Goal: Task Accomplishment & Management: Use online tool/utility

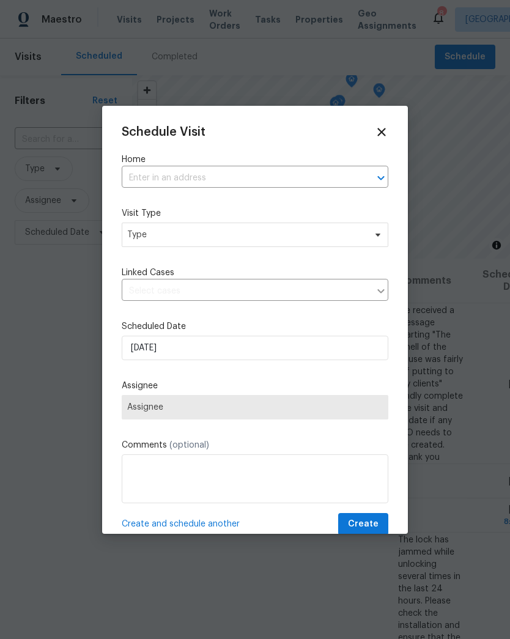
scroll to position [210, 91]
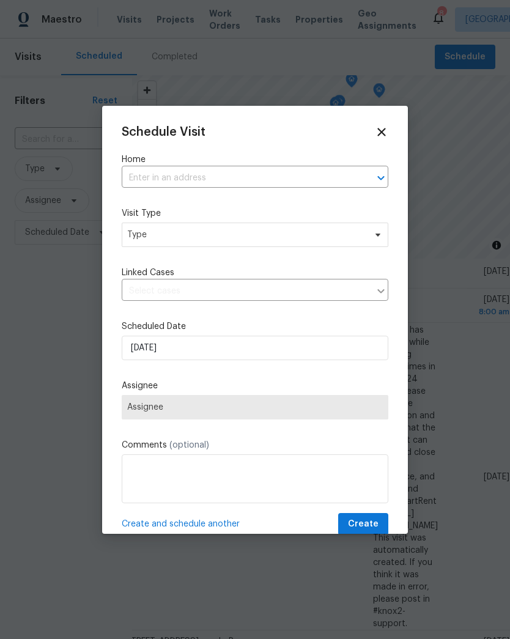
click at [334, 180] on input "text" at bounding box center [238, 178] width 233 height 19
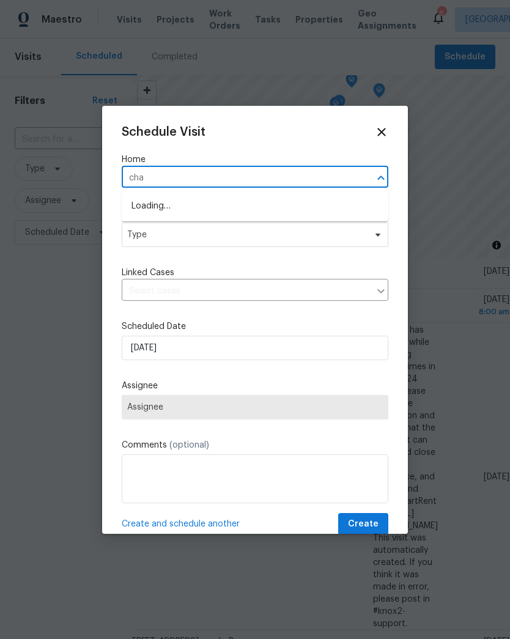
type input "cham"
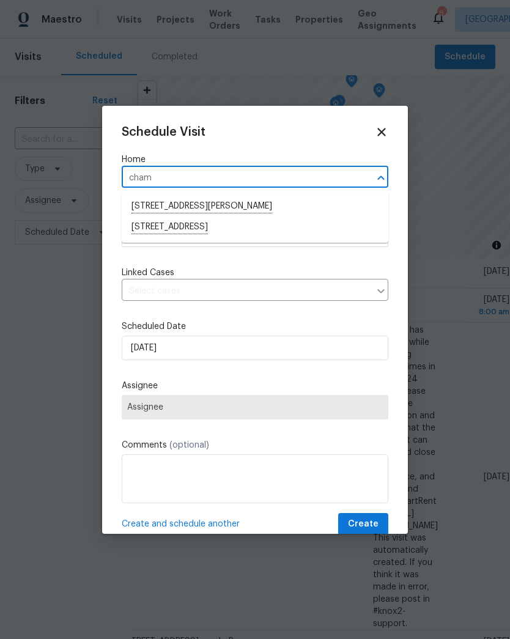
click at [144, 229] on li "[STREET_ADDRESS]" at bounding box center [255, 227] width 267 height 21
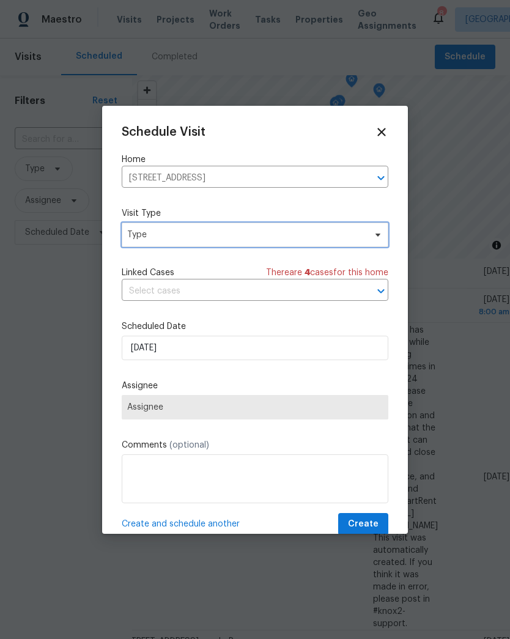
click at [137, 233] on span "Type" at bounding box center [246, 235] width 238 height 12
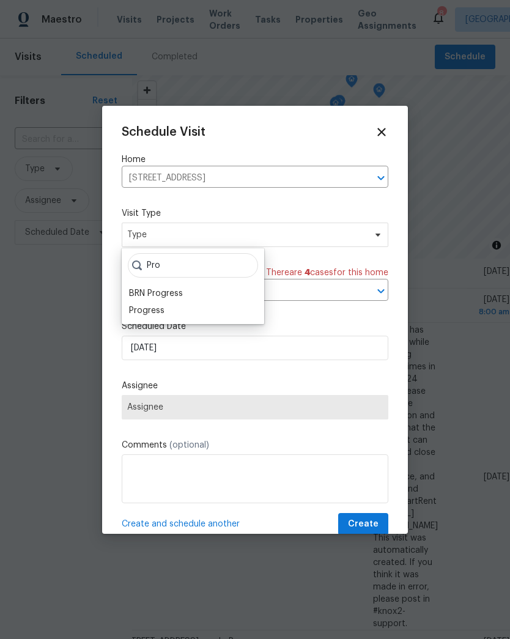
type input "Pro"
click at [136, 311] on div "Progress" at bounding box center [146, 311] width 35 height 12
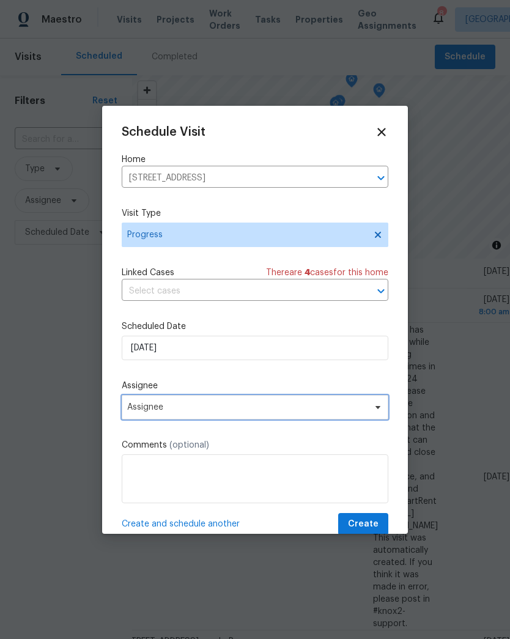
click at [135, 412] on span "Assignee" at bounding box center [247, 408] width 240 height 10
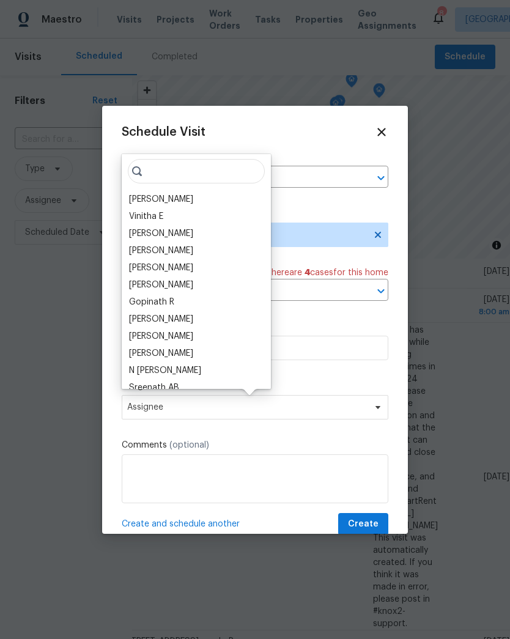
click at [142, 198] on div "[PERSON_NAME]" at bounding box center [161, 199] width 64 height 12
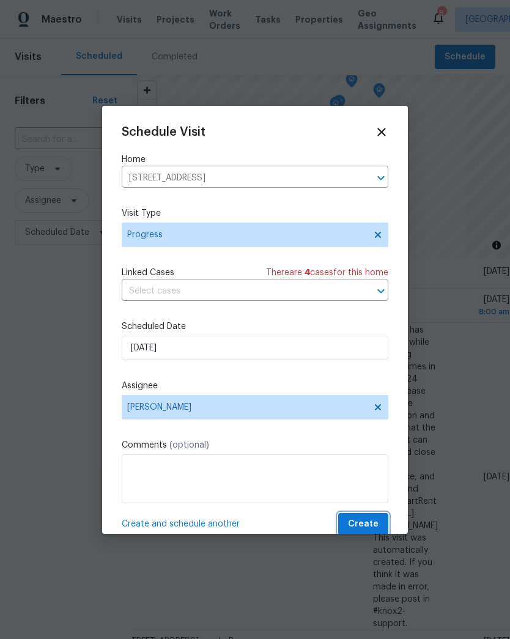
click at [382, 534] on button "Create" at bounding box center [363, 524] width 50 height 23
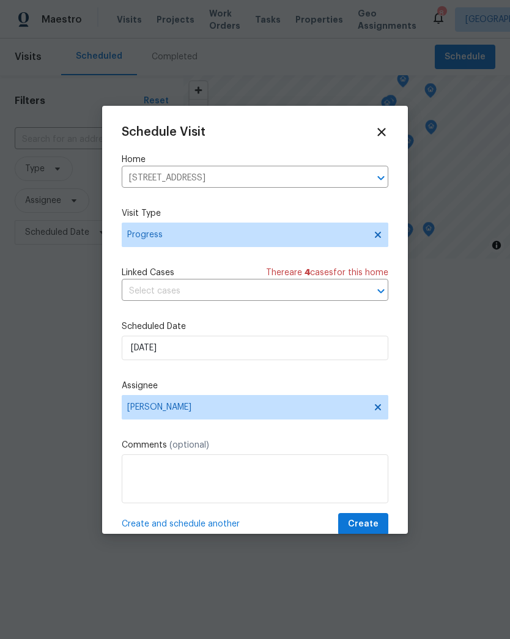
scroll to position [210, 0]
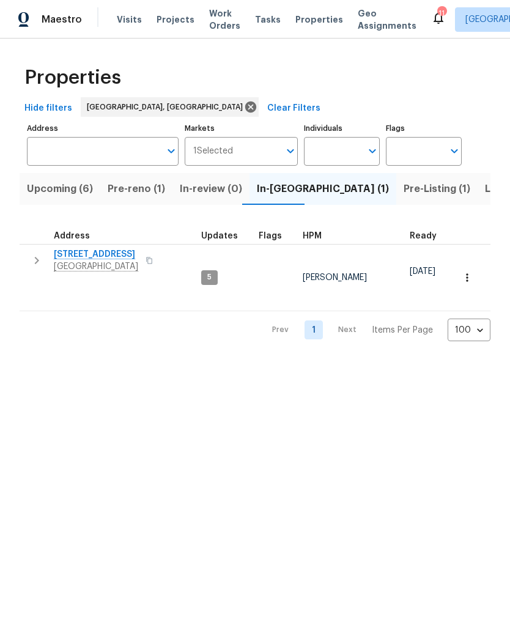
click at [130, 266] on span "Richmond, VA 23227" at bounding box center [96, 267] width 84 height 12
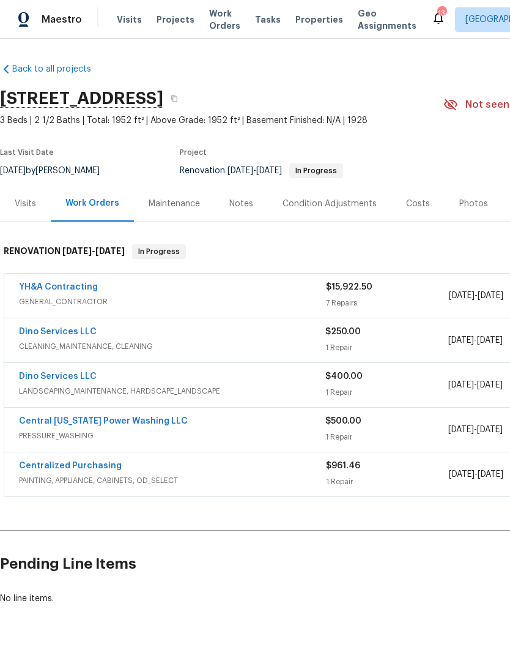
click at [133, 420] on link "Central [US_STATE] Power Washing LLC" at bounding box center [103, 421] width 169 height 9
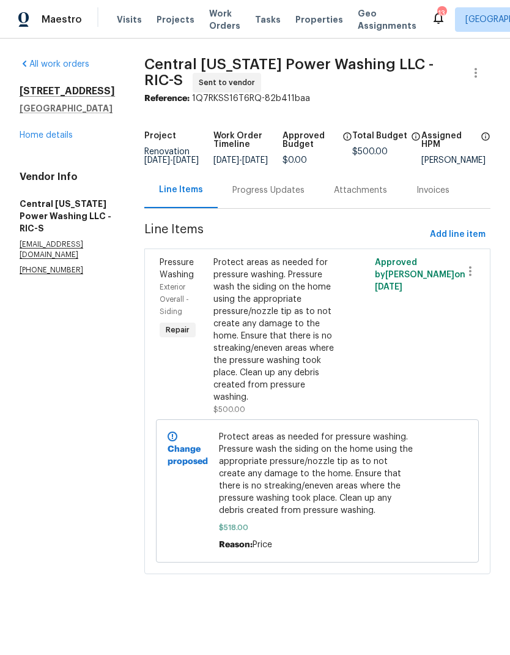
click at [271, 205] on div "Progress Updates" at bounding box center [269, 190] width 102 height 36
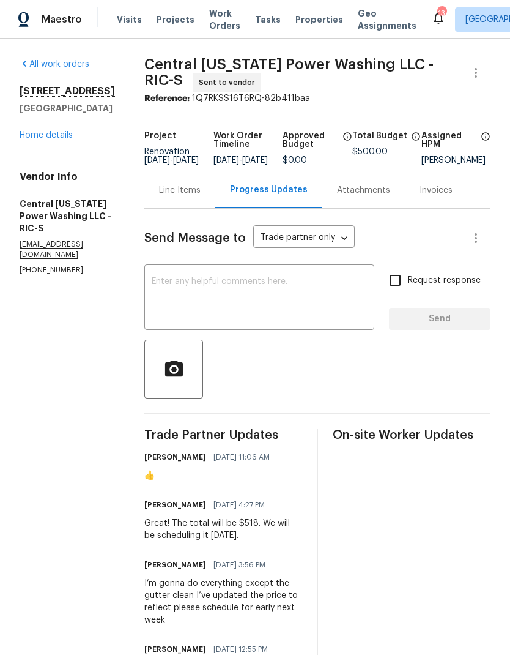
click at [61, 140] on link "Home details" at bounding box center [46, 135] width 53 height 9
